Goal: Information Seeking & Learning: Find specific fact

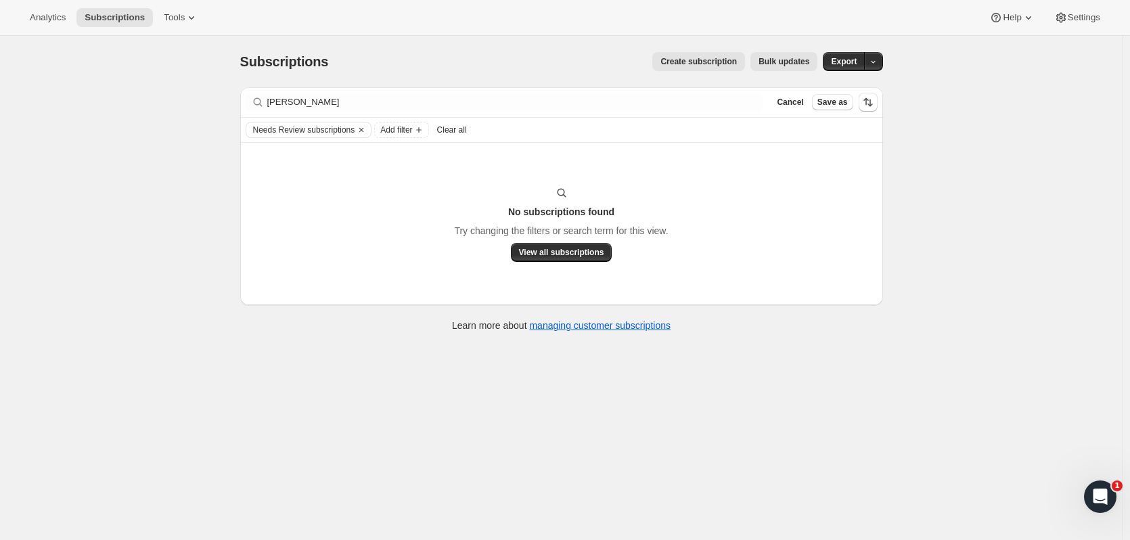
click at [285, 110] on div "Filter subscribers [PERSON_NAME] Clear Cancel Save as" at bounding box center [561, 102] width 643 height 30
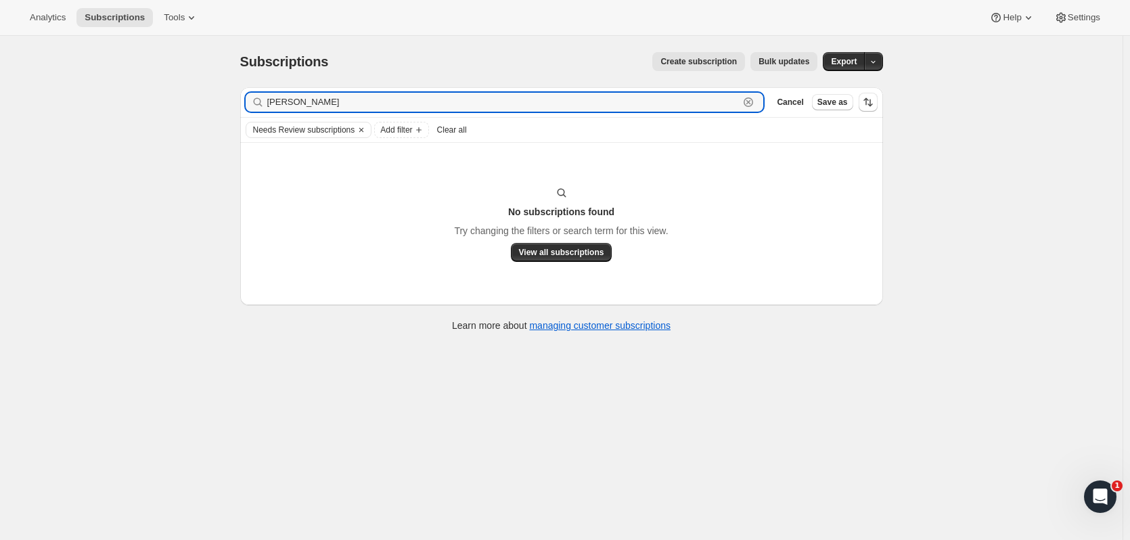
click at [298, 108] on input "richards" at bounding box center [503, 102] width 472 height 19
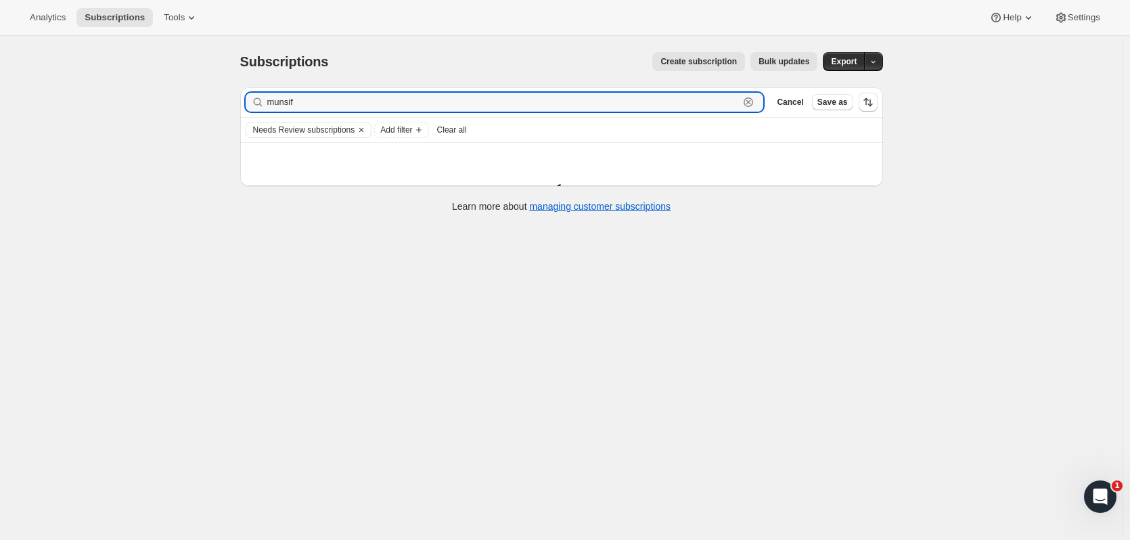
type input "munsif"
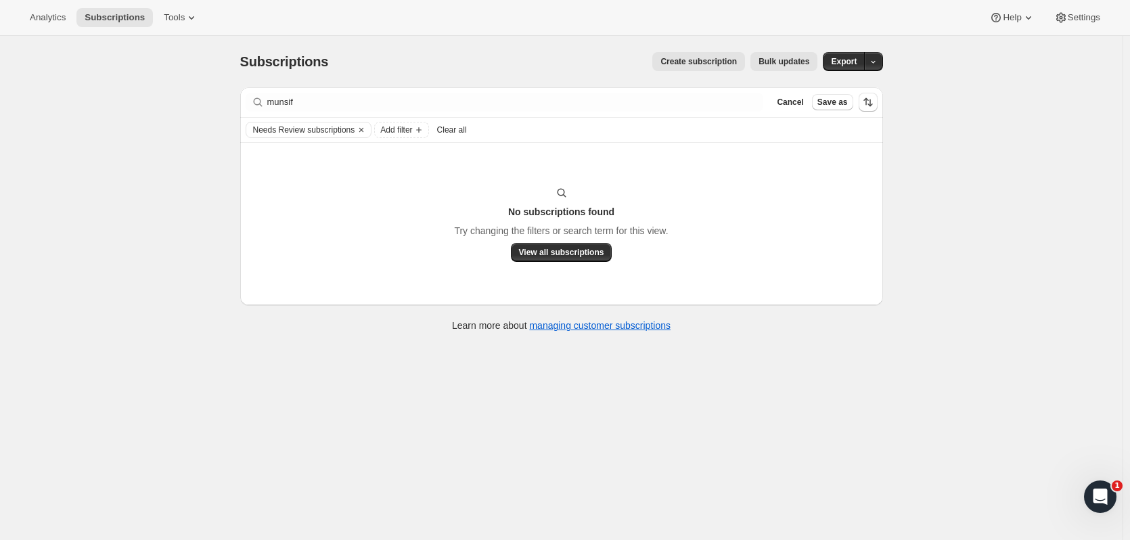
click at [368, 131] on button "Clear" at bounding box center [362, 129] width 14 height 15
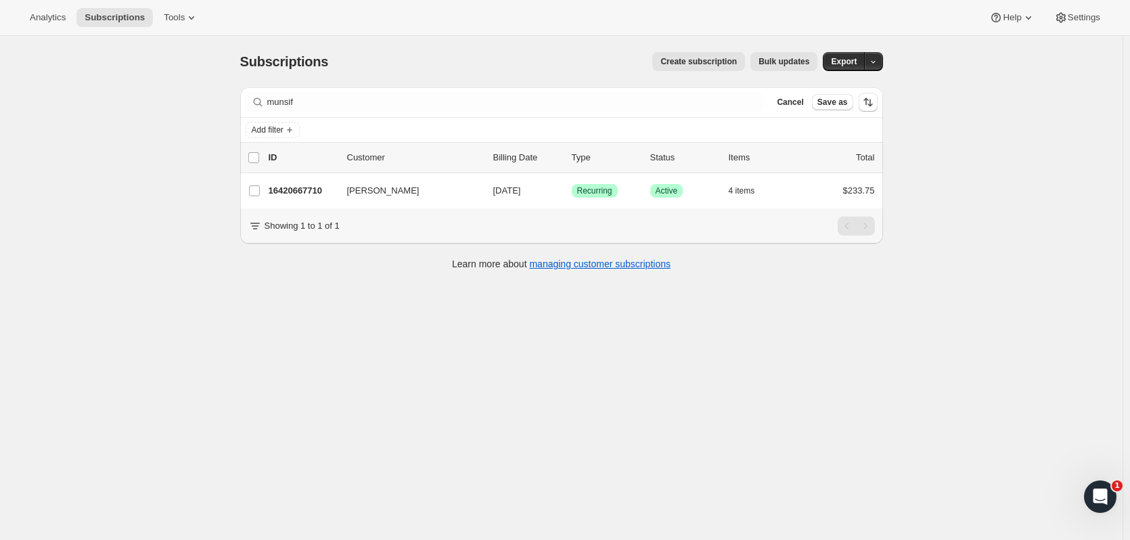
click at [302, 187] on p "16420667710" at bounding box center [303, 191] width 68 height 14
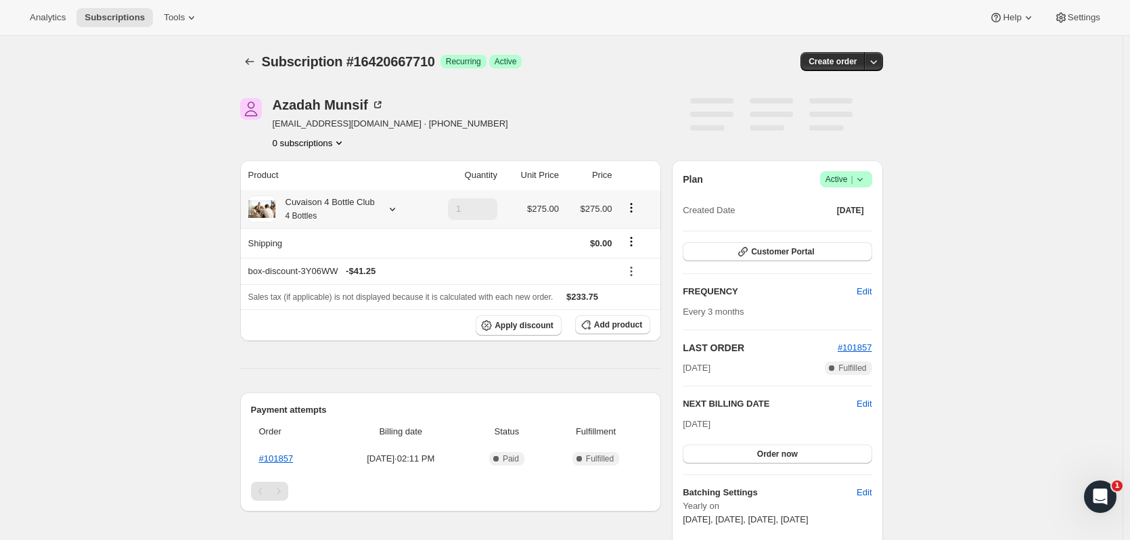
click at [396, 210] on icon at bounding box center [393, 209] width 14 height 14
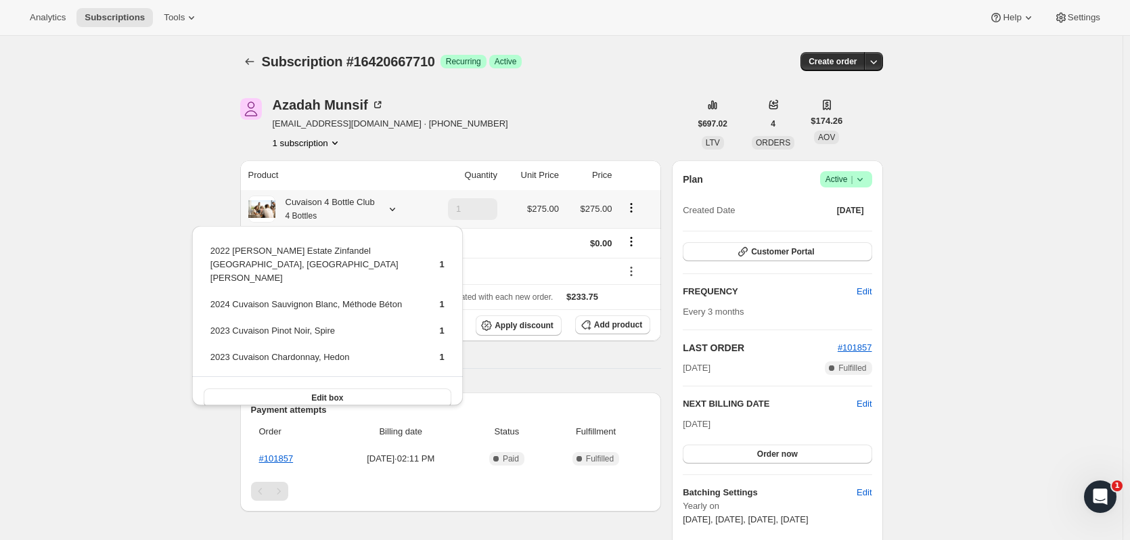
click at [396, 210] on icon at bounding box center [393, 209] width 14 height 14
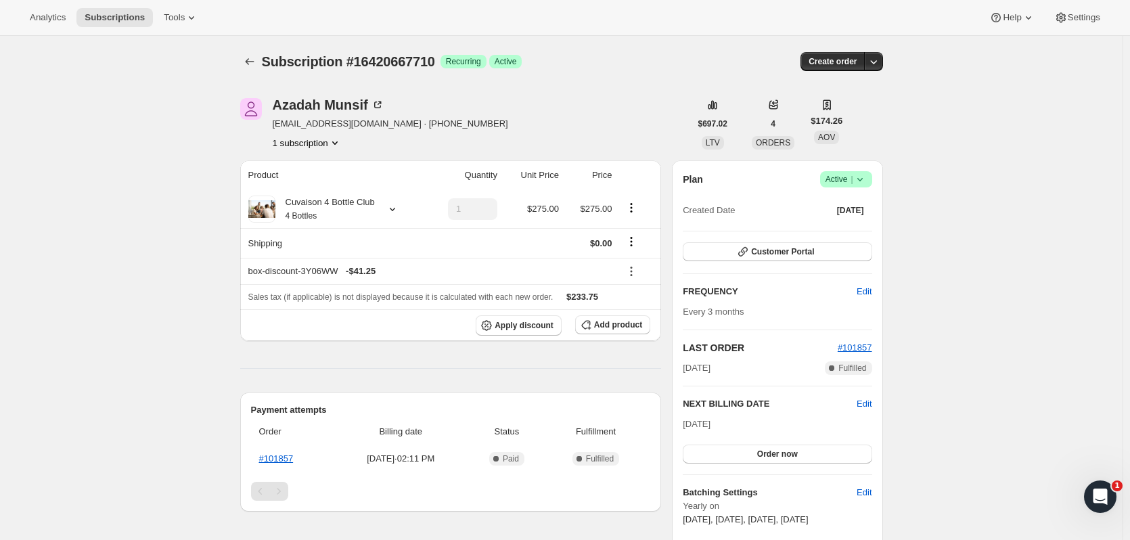
click at [878, 58] on icon "button" at bounding box center [874, 62] width 14 height 14
click at [849, 108] on span "Create custom one-time order" at bounding box center [819, 113] width 117 height 10
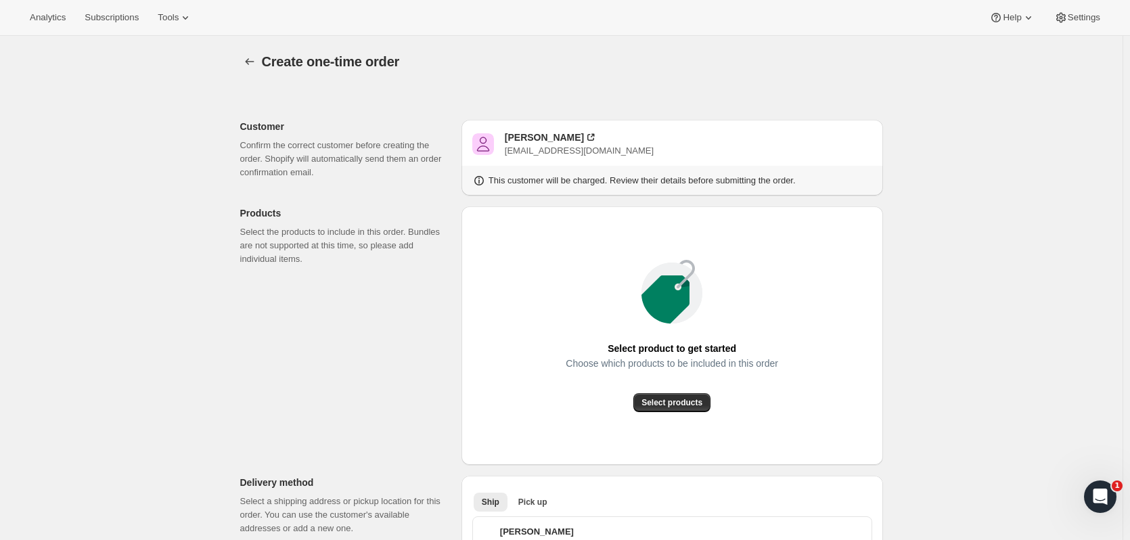
click at [695, 401] on span "Select products" at bounding box center [671, 402] width 61 height 11
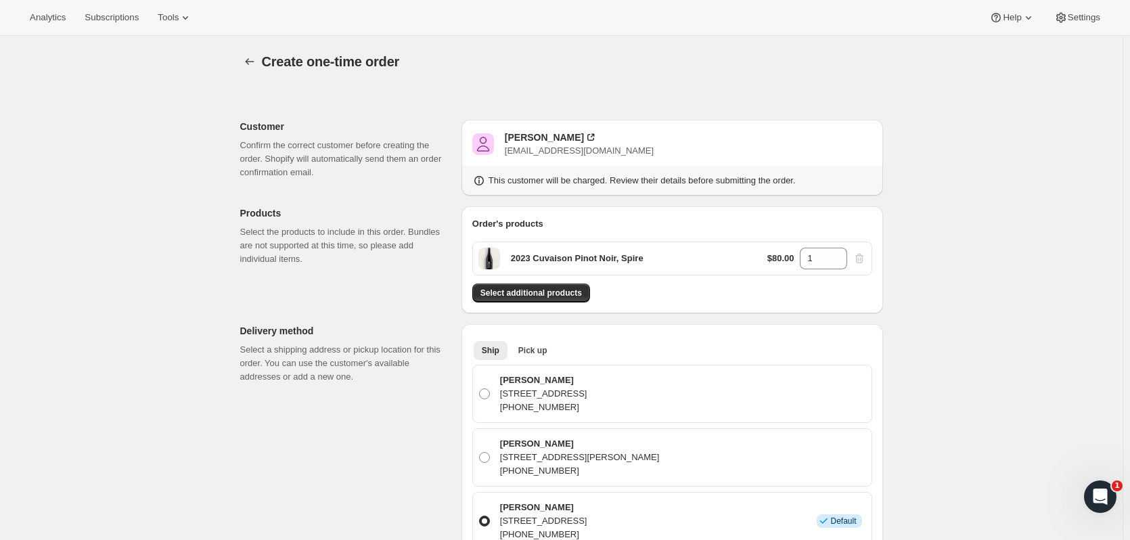
click at [553, 294] on span "Select additional products" at bounding box center [530, 293] width 101 height 11
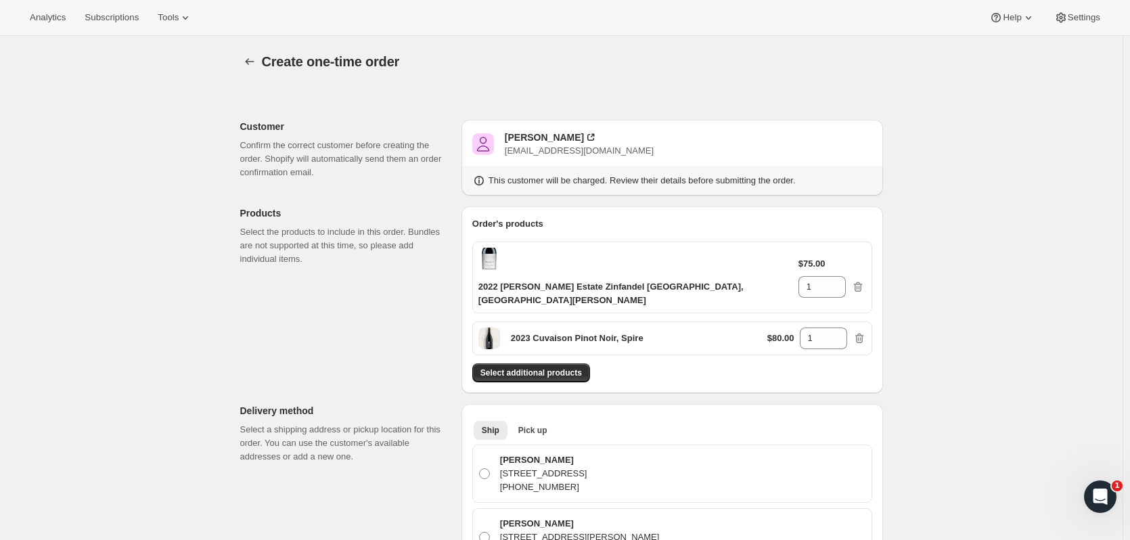
click at [552, 367] on span "Select additional products" at bounding box center [530, 372] width 101 height 11
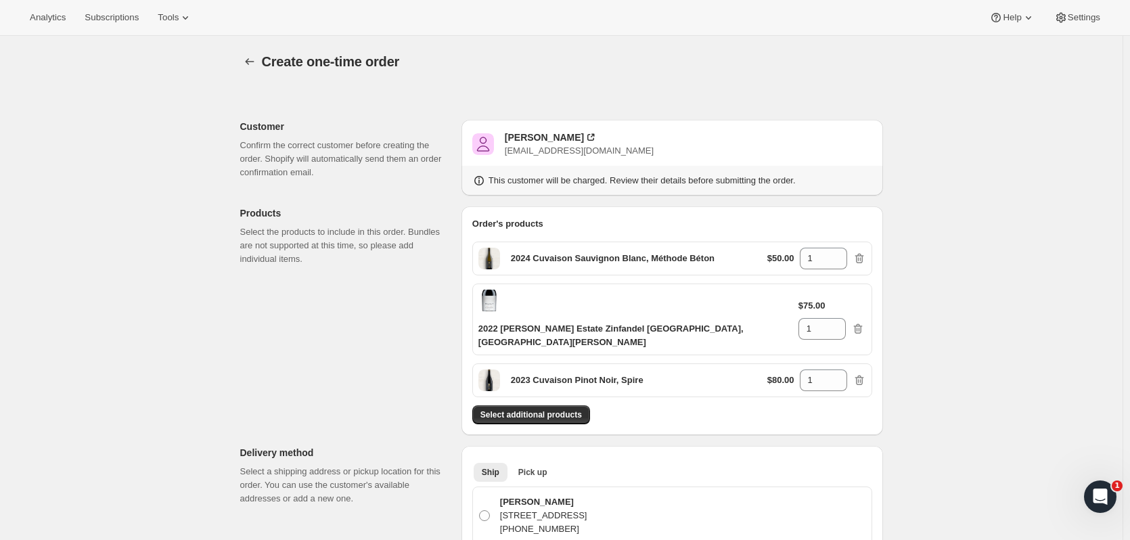
click at [539, 405] on button "Select additional products" at bounding box center [531, 414] width 118 height 19
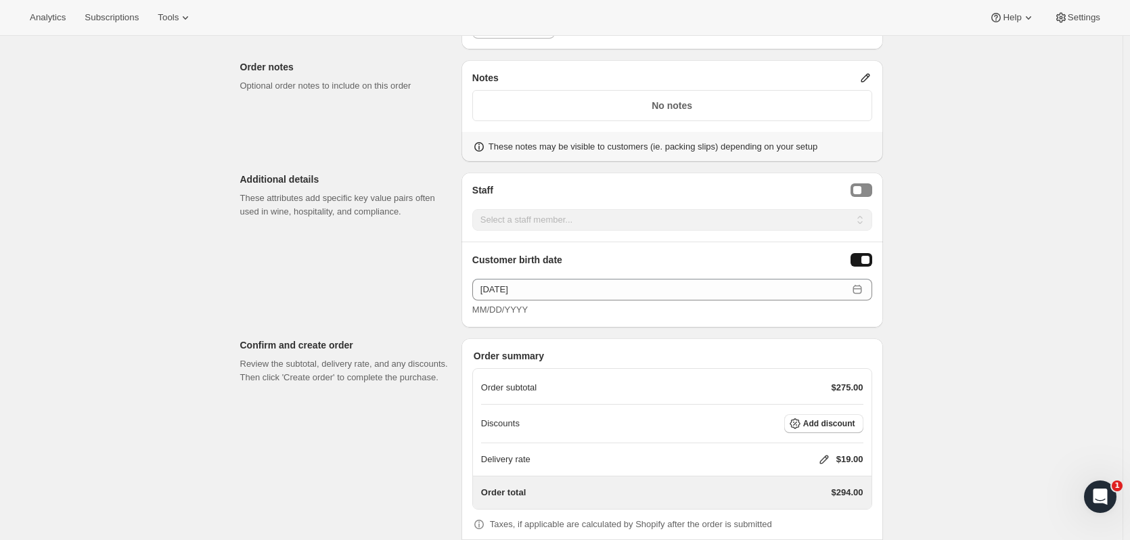
scroll to position [889, 0]
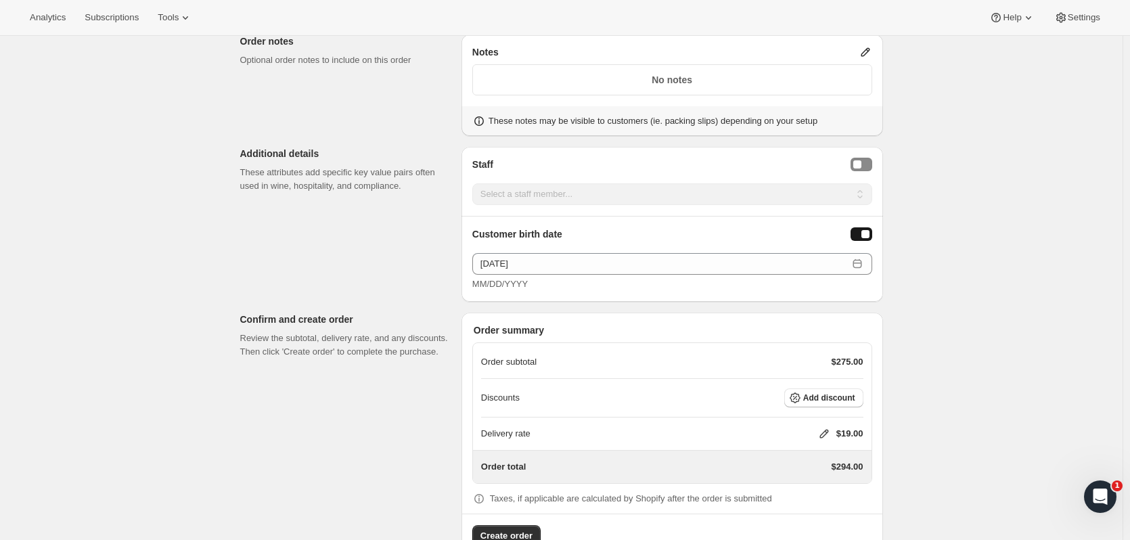
click at [855, 392] on span "Add discount" at bounding box center [829, 397] width 52 height 11
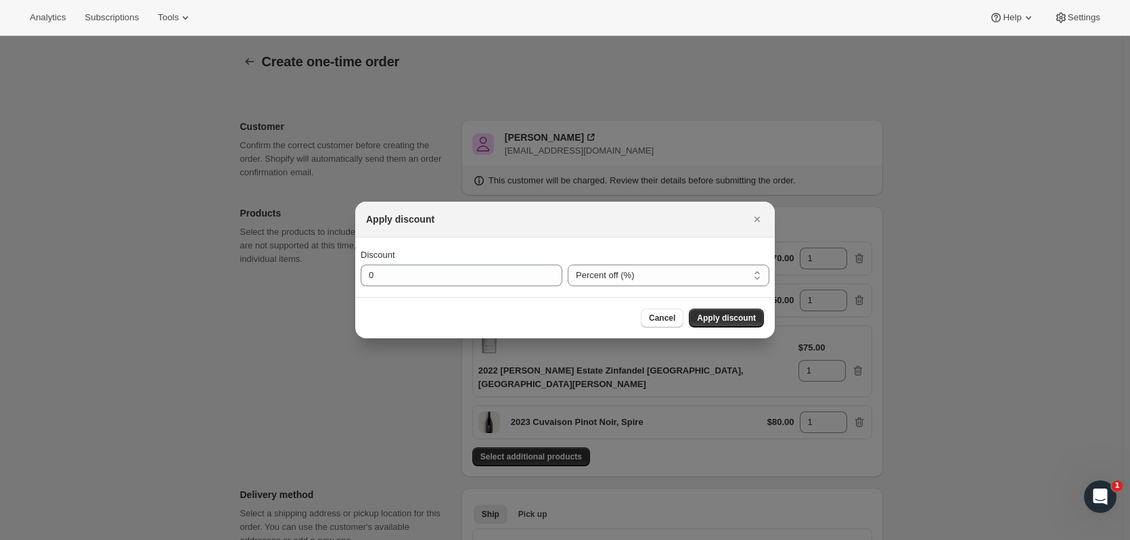
scroll to position [0, 0]
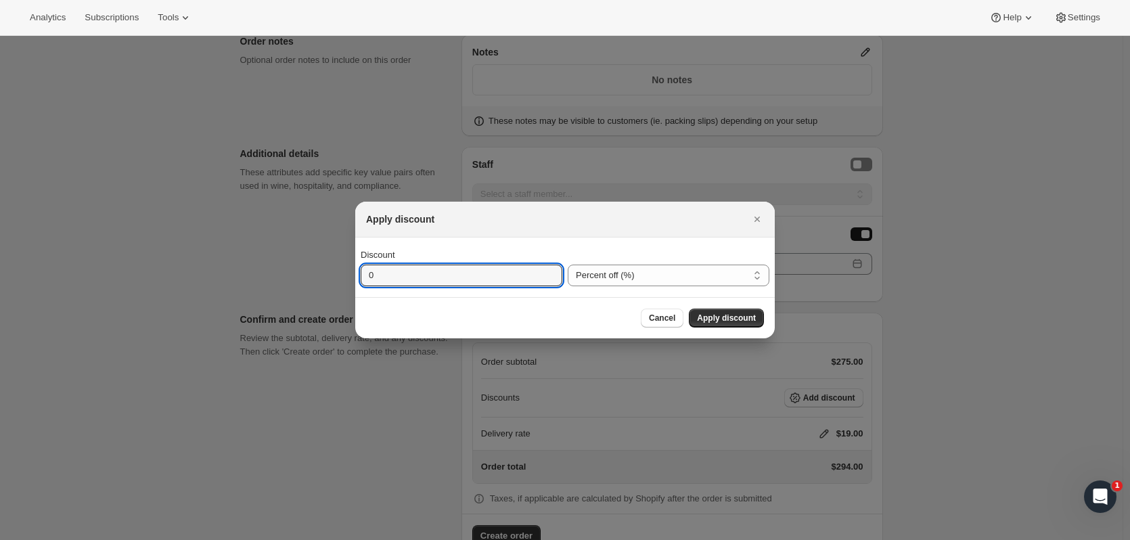
click at [487, 275] on input "0" at bounding box center [451, 276] width 181 height 22
drag, startPoint x: 487, startPoint y: 275, endPoint x: 278, endPoint y: 290, distance: 209.0
type input "100"
click at [742, 318] on span "Apply discount" at bounding box center [726, 318] width 59 height 11
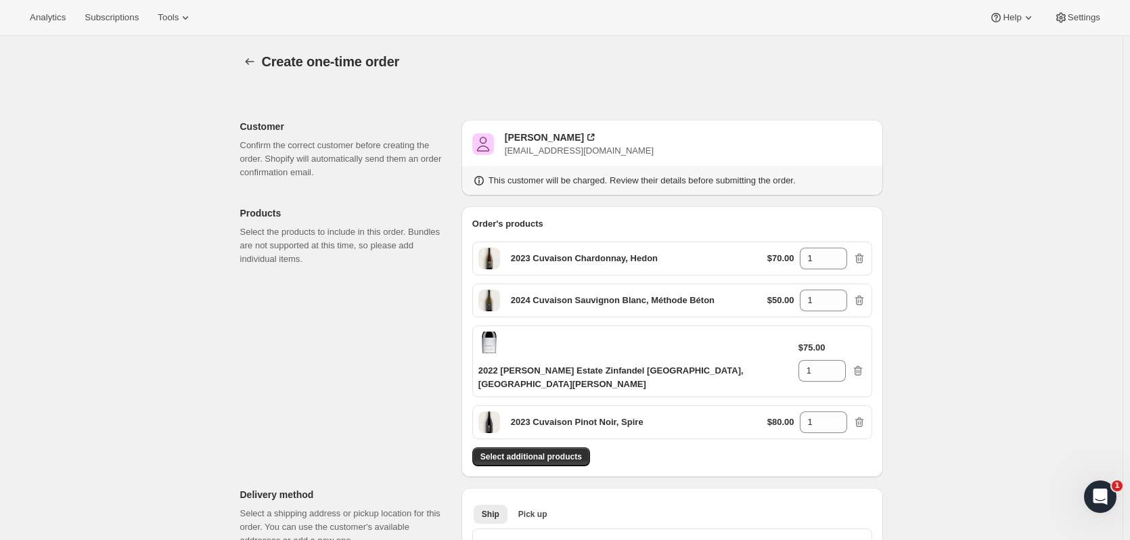
scroll to position [884, 0]
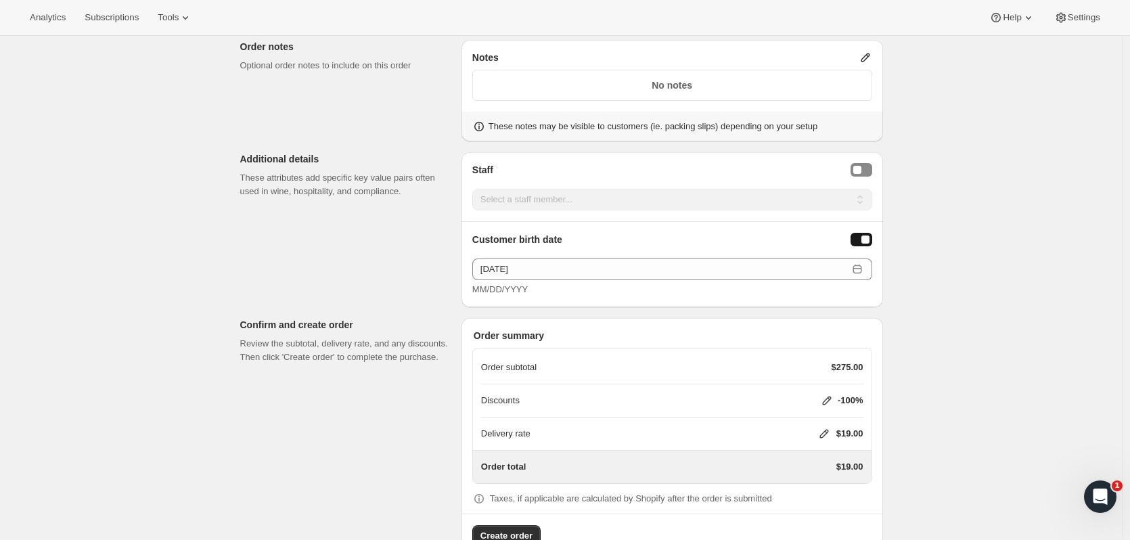
click at [829, 427] on icon at bounding box center [824, 434] width 14 height 14
click at [825, 478] on span "Save" at bounding box center [820, 476] width 19 height 11
click at [512, 529] on span "Create order" at bounding box center [506, 536] width 52 height 14
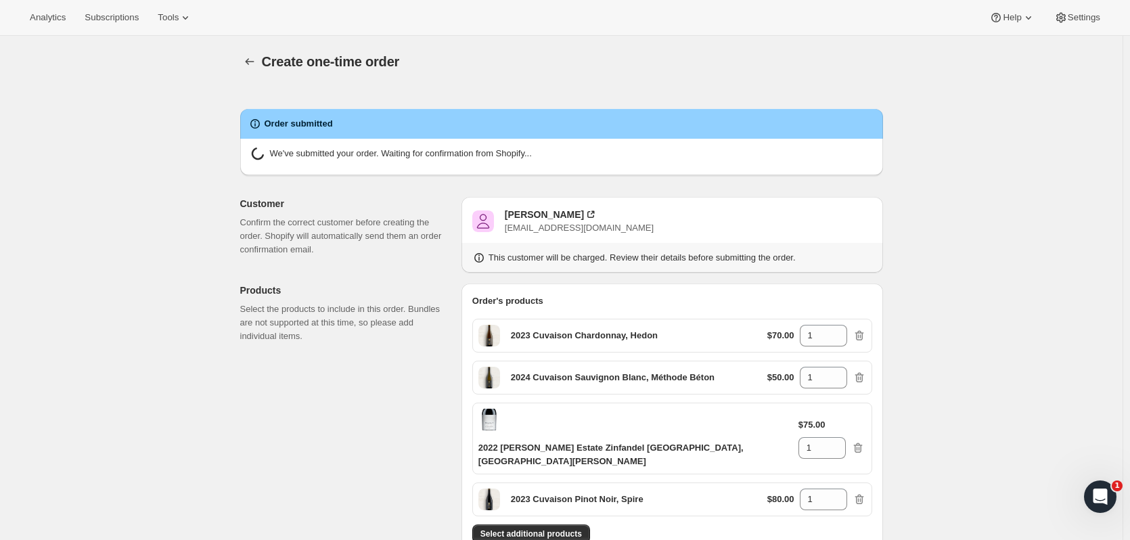
radio input "true"
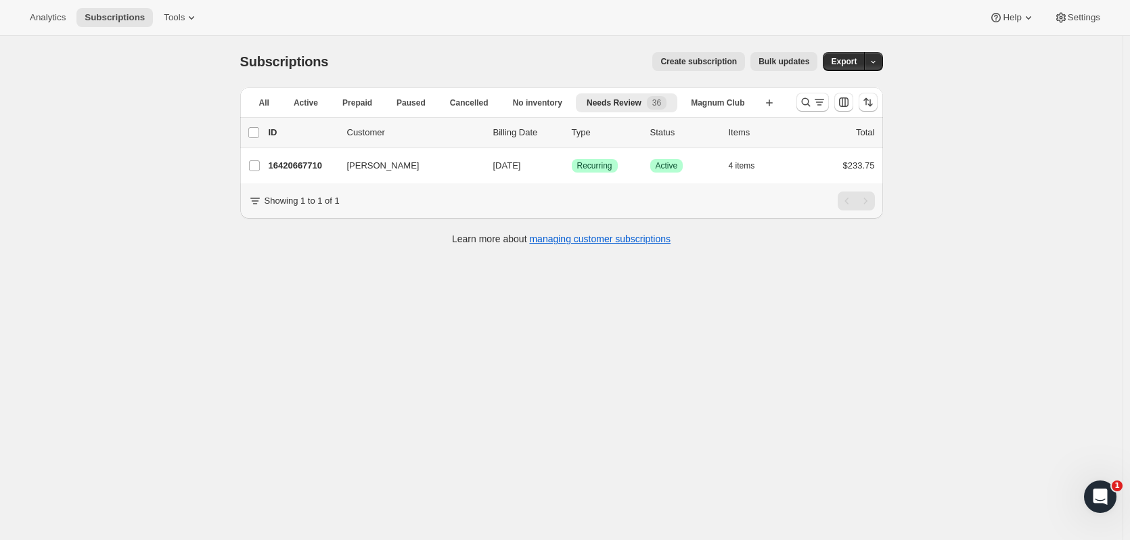
click at [807, 102] on icon "Search and filter results" at bounding box center [806, 102] width 14 height 14
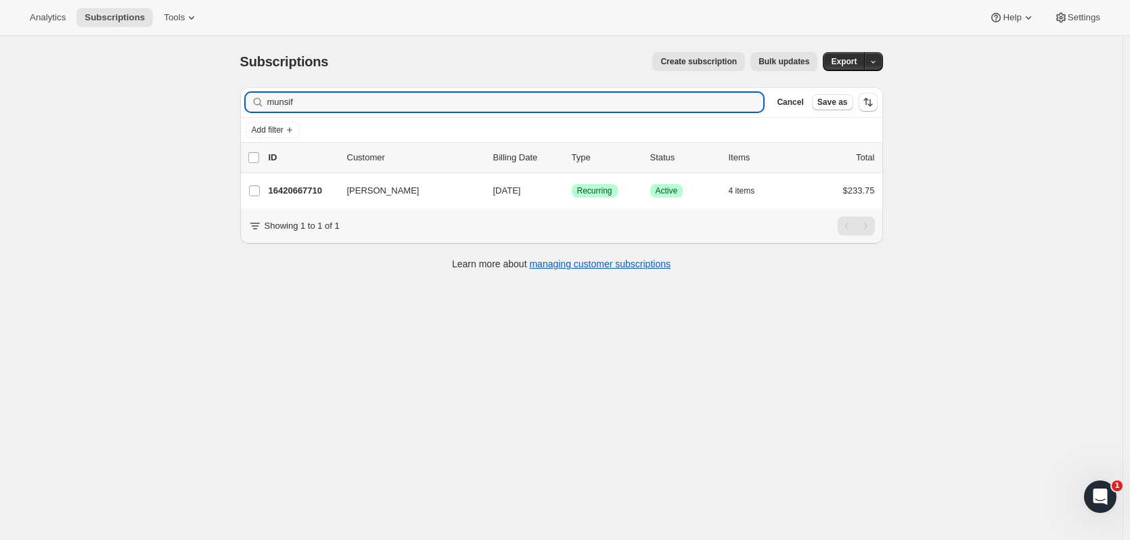
drag, startPoint x: 281, startPoint y: 107, endPoint x: 214, endPoint y: 101, distance: 66.5
click at [214, 101] on div "Subscriptions. This page is ready Subscriptions Create subscription Bulk update…" at bounding box center [561, 306] width 1123 height 540
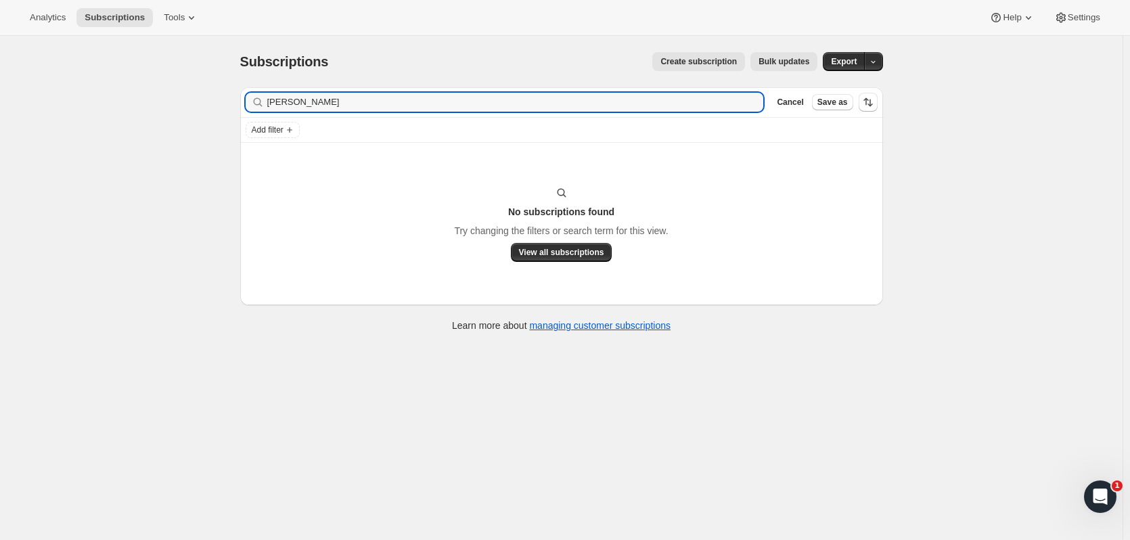
click at [277, 106] on input "[PERSON_NAME]" at bounding box center [515, 102] width 497 height 19
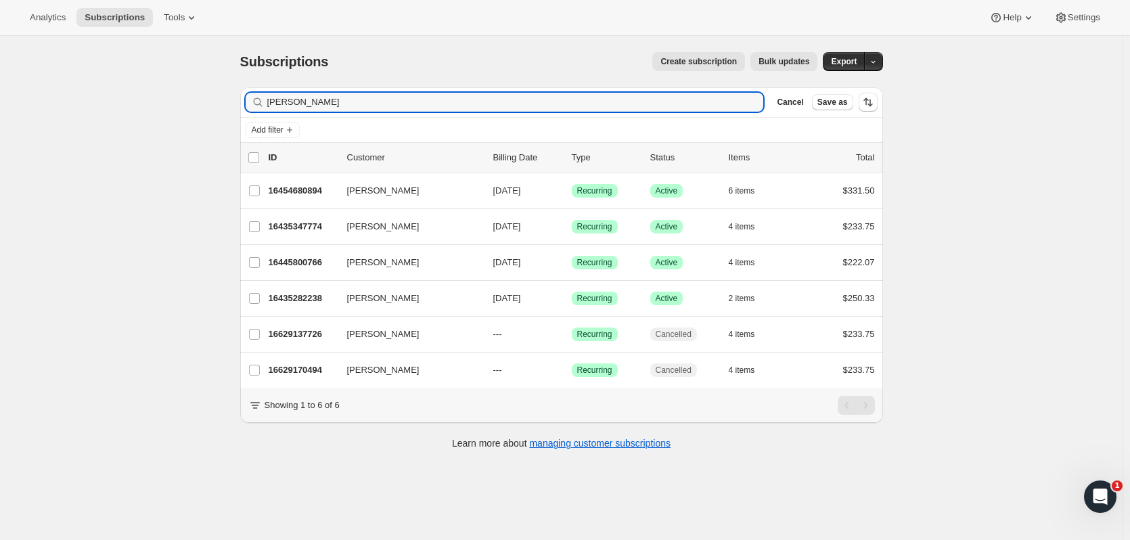
type input "[PERSON_NAME]"
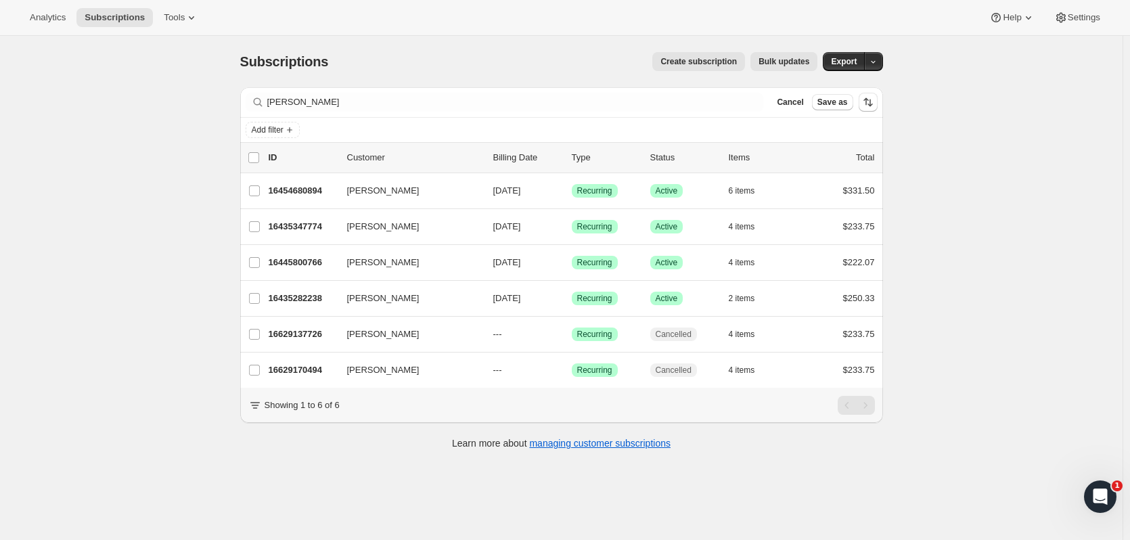
click at [317, 296] on p "16435282238" at bounding box center [303, 299] width 68 height 14
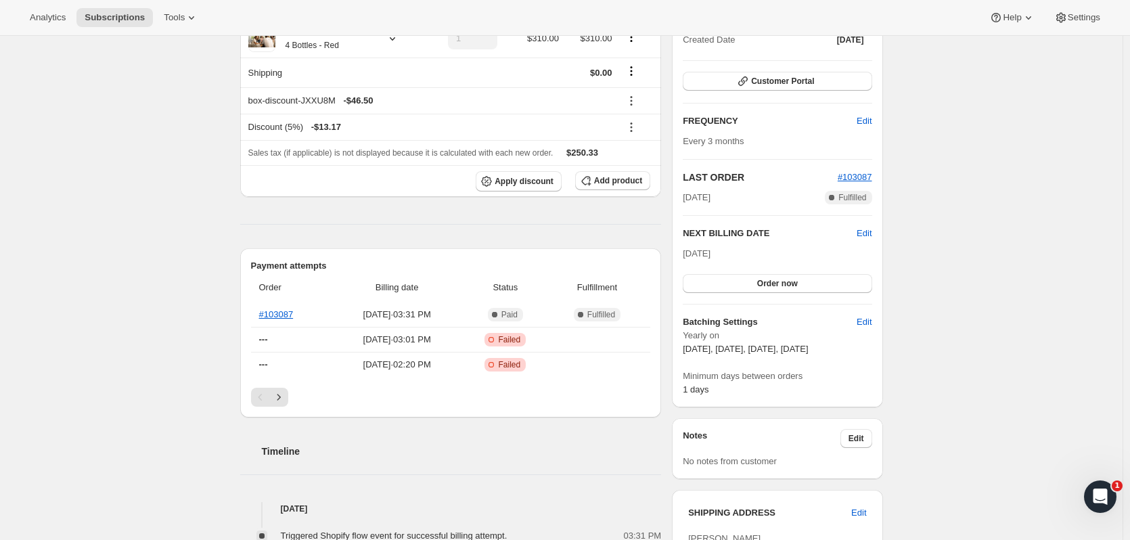
scroll to position [196, 0]
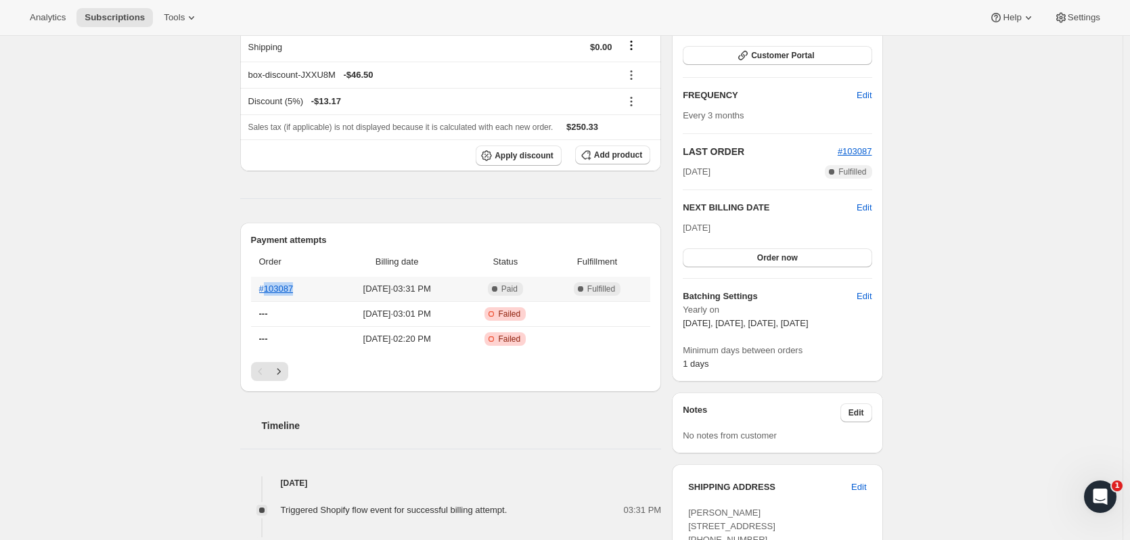
drag, startPoint x: 296, startPoint y: 295, endPoint x: 269, endPoint y: 296, distance: 27.1
click at [269, 296] on th "#103087" at bounding box center [291, 289] width 81 height 24
copy link "103087"
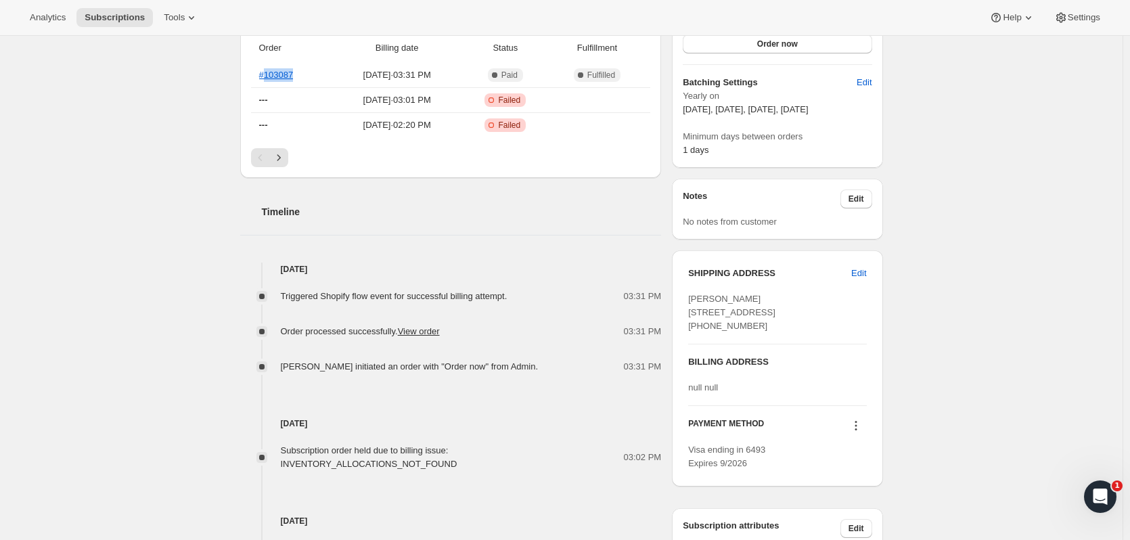
scroll to position [419, 0]
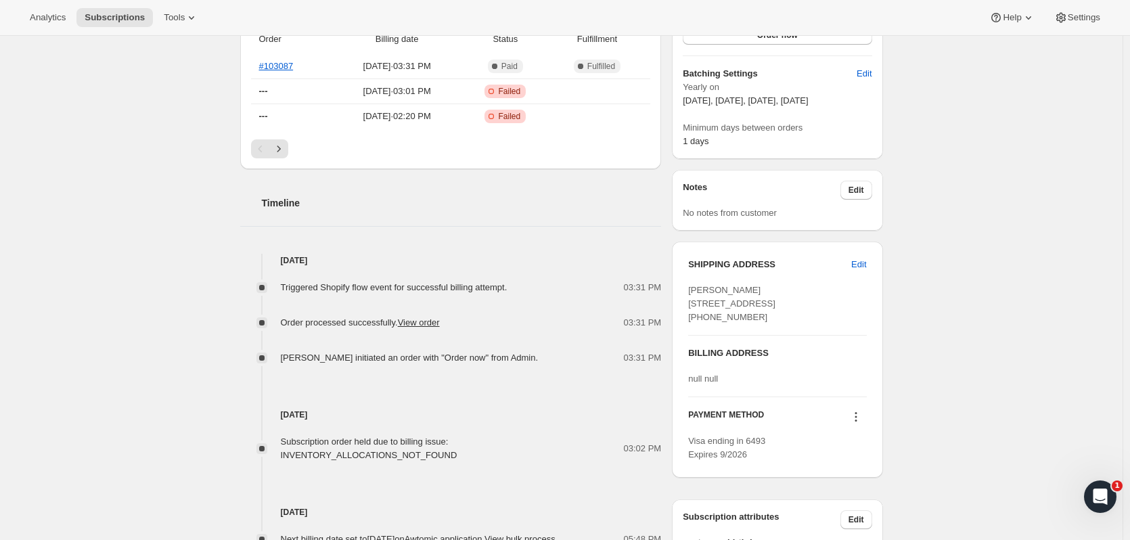
click at [790, 319] on div "[PERSON_NAME] [STREET_ADDRESS] [PHONE_NUMBER]" at bounding box center [777, 304] width 178 height 41
drag, startPoint x: 783, startPoint y: 319, endPoint x: 677, endPoint y: 300, distance: 107.2
click at [677, 300] on div "SHIPPING ADDRESS Edit [PERSON_NAME] [STREET_ADDRESS] [PHONE_NUMBER] BILLING ADD…" at bounding box center [777, 360] width 210 height 236
copy span "[STREET_ADDRESS]"
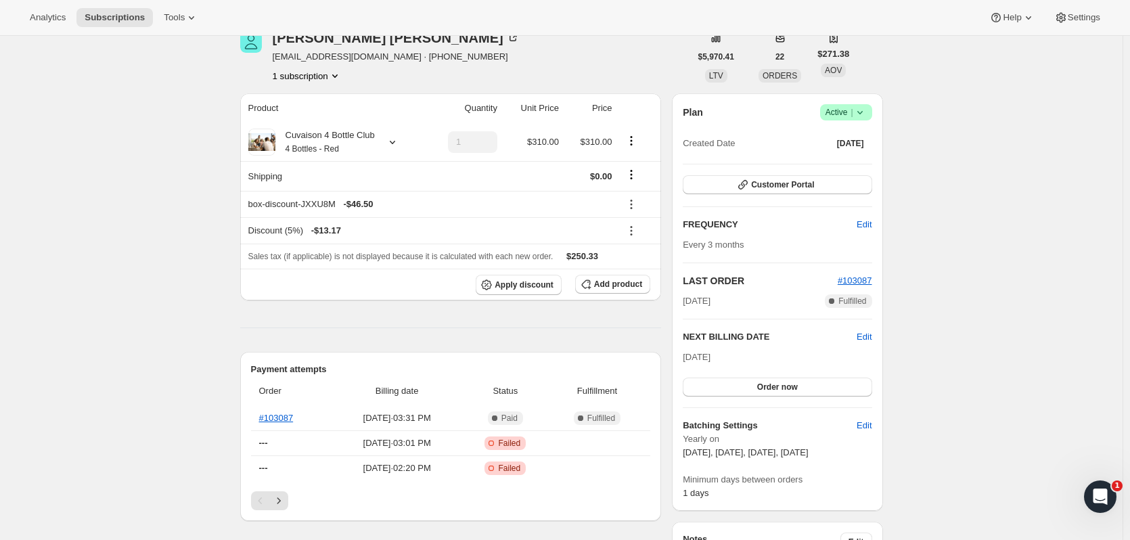
scroll to position [0, 0]
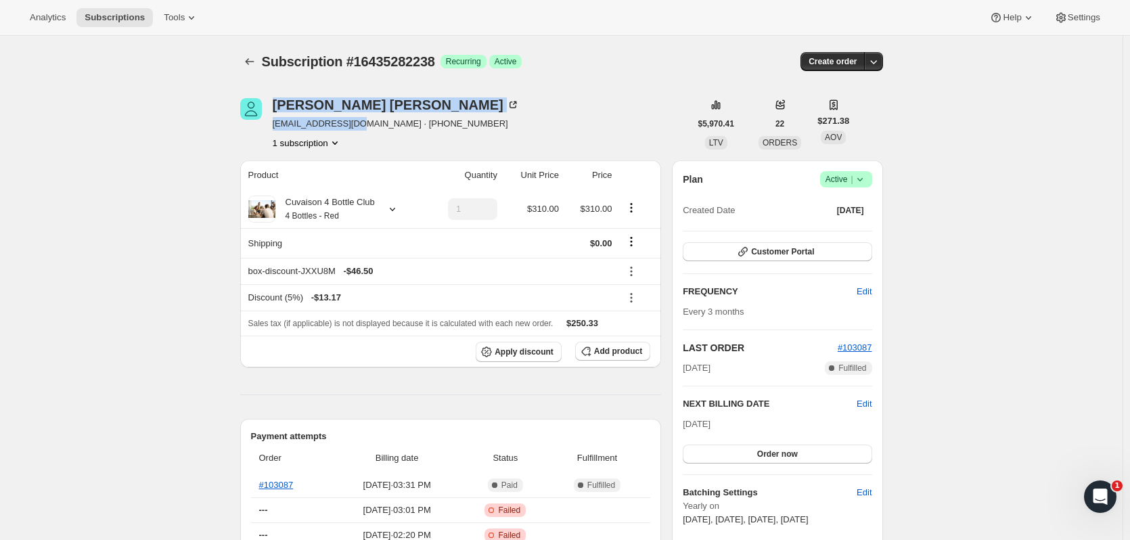
drag, startPoint x: 269, startPoint y: 131, endPoint x: 353, endPoint y: 132, distance: 83.9
click at [353, 132] on div "[PERSON_NAME] [EMAIL_ADDRESS][DOMAIN_NAME] · [PHONE_NUMBER] 1 subscription" at bounding box center [465, 123] width 450 height 51
click at [409, 139] on div "1 subscription" at bounding box center [396, 143] width 247 height 14
drag, startPoint x: 274, startPoint y: 129, endPoint x: 363, endPoint y: 132, distance: 88.7
click at [363, 132] on div "[PERSON_NAME] [EMAIL_ADDRESS][DOMAIN_NAME] · [PHONE_NUMBER] 1 subscription" at bounding box center [465, 123] width 450 height 51
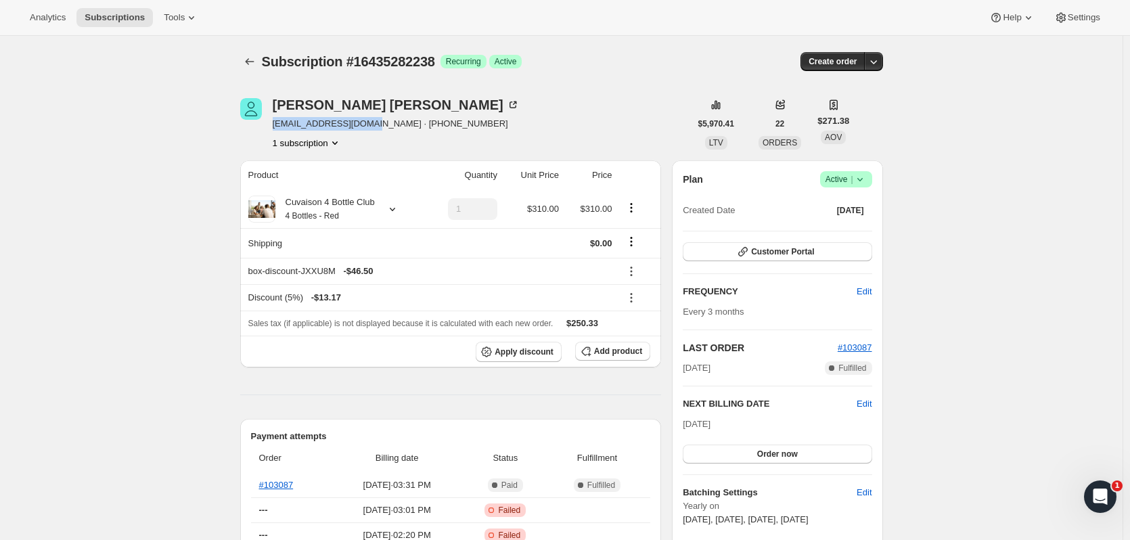
copy span "[EMAIL_ADDRESS][DOMAIN_NAME]"
drag, startPoint x: 457, startPoint y: 122, endPoint x: 380, endPoint y: 123, distance: 77.8
click at [380, 123] on div "[PERSON_NAME] [EMAIL_ADDRESS][DOMAIN_NAME] · [PHONE_NUMBER] 1 subscription" at bounding box center [465, 123] width 450 height 51
copy span "7757424902"
